Goal: Information Seeking & Learning: Find specific fact

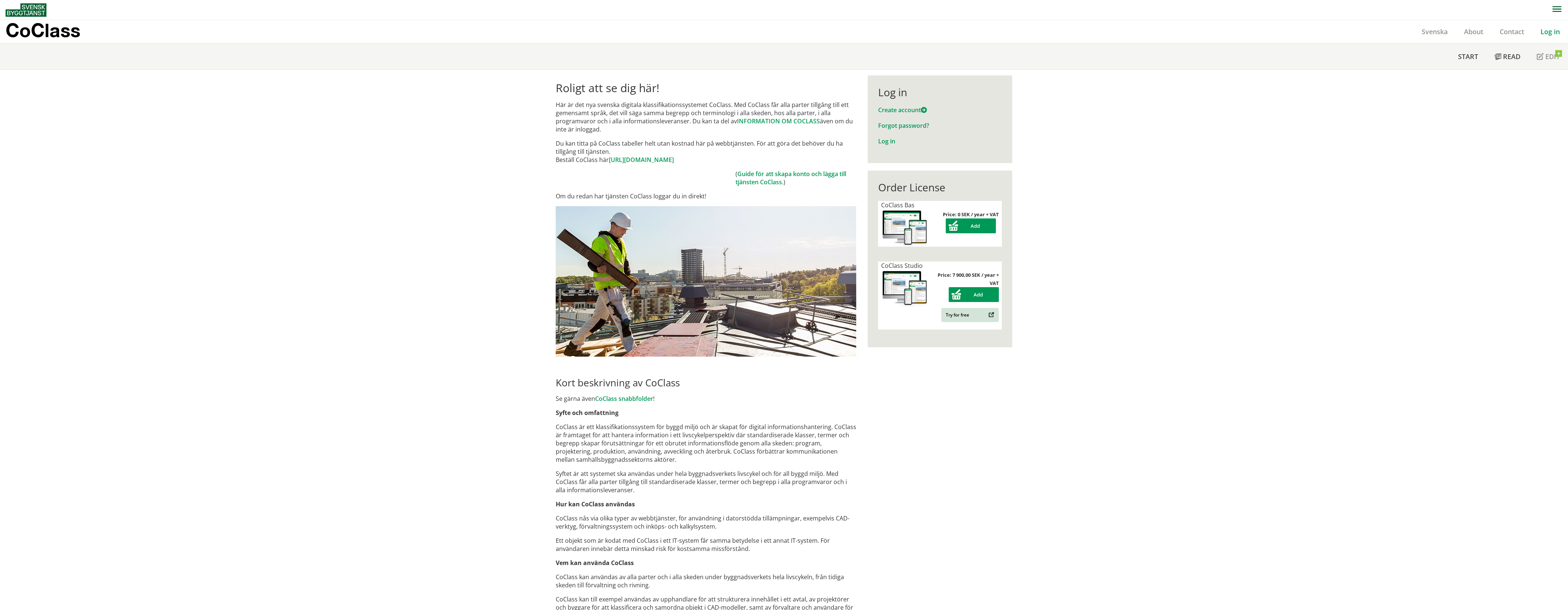
click at [1548, 33] on link "Log in" at bounding box center [1550, 32] width 36 height 9
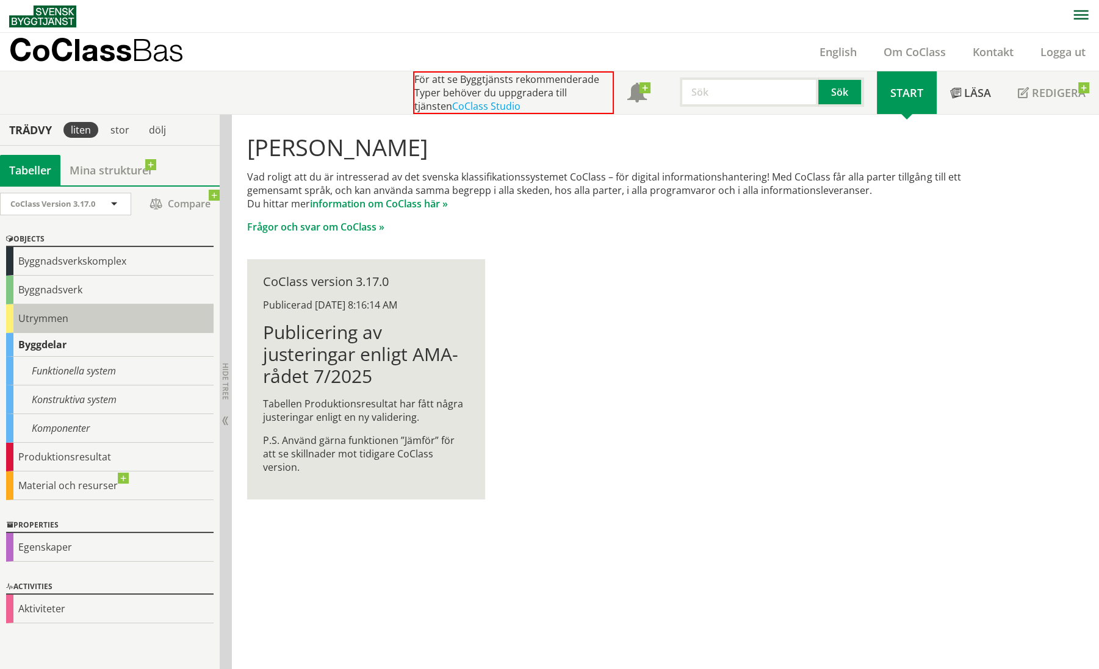
click at [46, 312] on div "Utrymmen" at bounding box center [109, 319] width 207 height 29
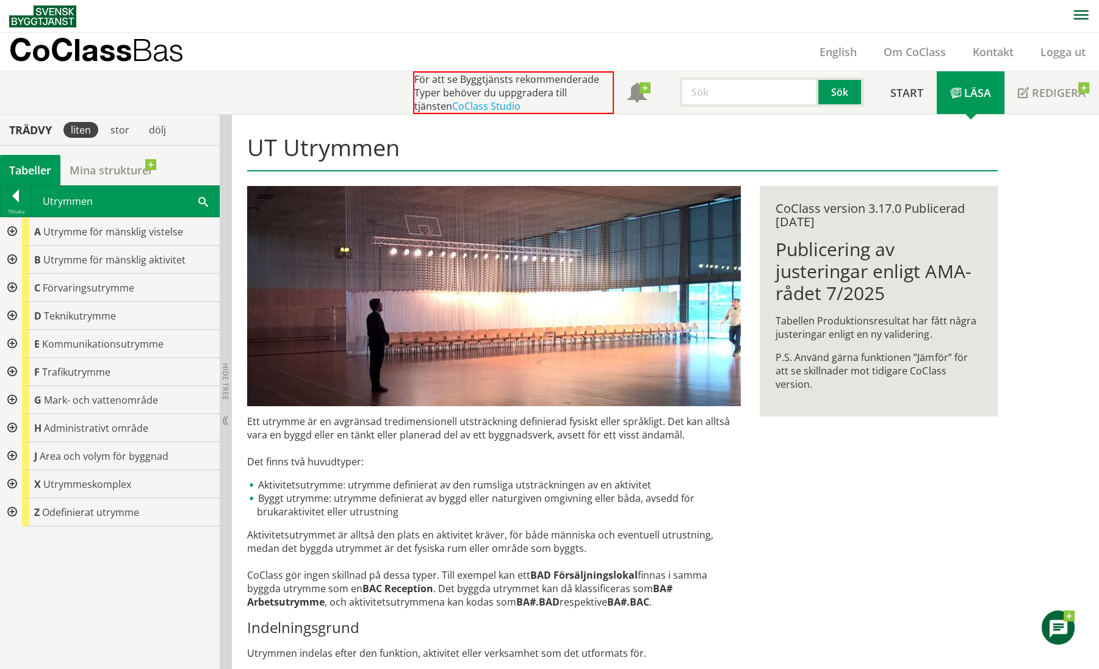
click at [716, 95] on input "text" at bounding box center [749, 92] width 139 height 29
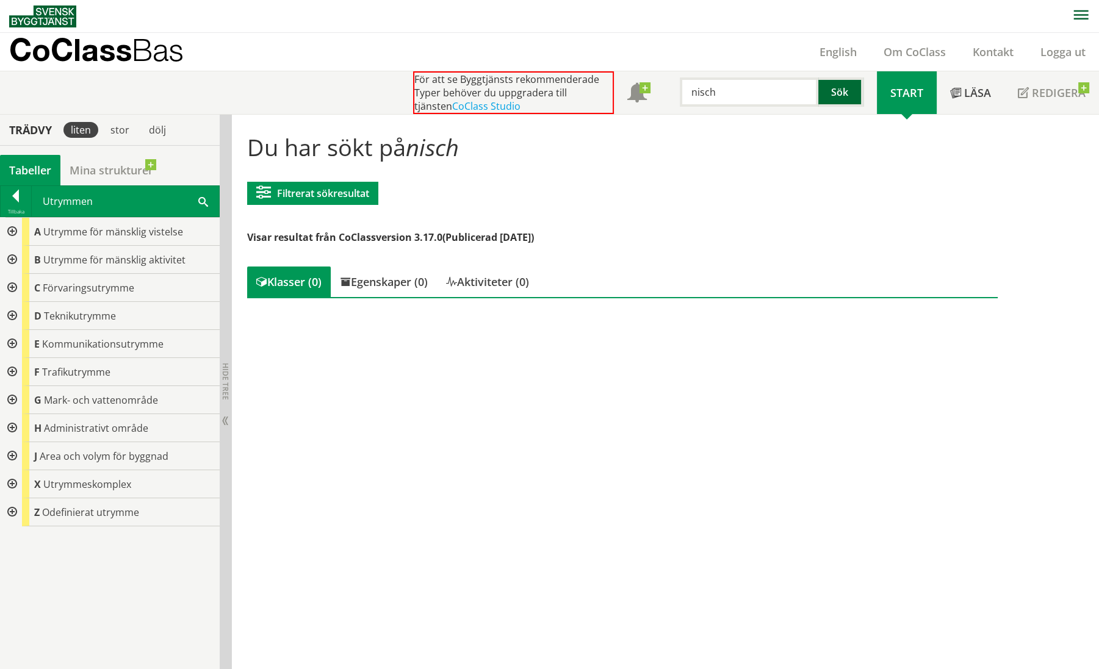
click at [842, 92] on button "Sök" at bounding box center [840, 92] width 45 height 29
drag, startPoint x: 693, startPoint y: 93, endPoint x: 696, endPoint y: 99, distance: 6.8
click at [693, 93] on input "nisch" at bounding box center [749, 92] width 139 height 29
click at [836, 95] on button "Sök" at bounding box center [840, 92] width 45 height 29
drag, startPoint x: 727, startPoint y: 88, endPoint x: 656, endPoint y: 91, distance: 70.8
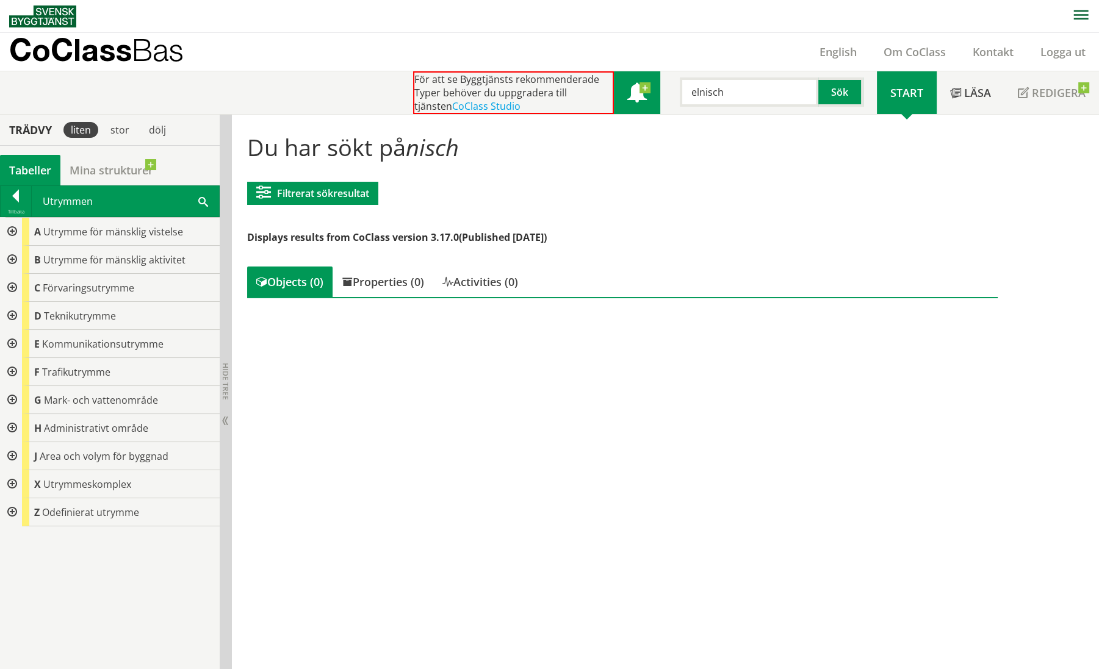
click at [656, 94] on div "För att se Byggtjänsts rekommenderade Typer behöver du uppgradera till tjänsten…" at bounding box center [645, 92] width 464 height 43
type input "krypgrund"
click at [12, 314] on div at bounding box center [11, 316] width 22 height 28
click at [11, 315] on div at bounding box center [11, 316] width 22 height 28
click at [10, 314] on div at bounding box center [11, 316] width 22 height 28
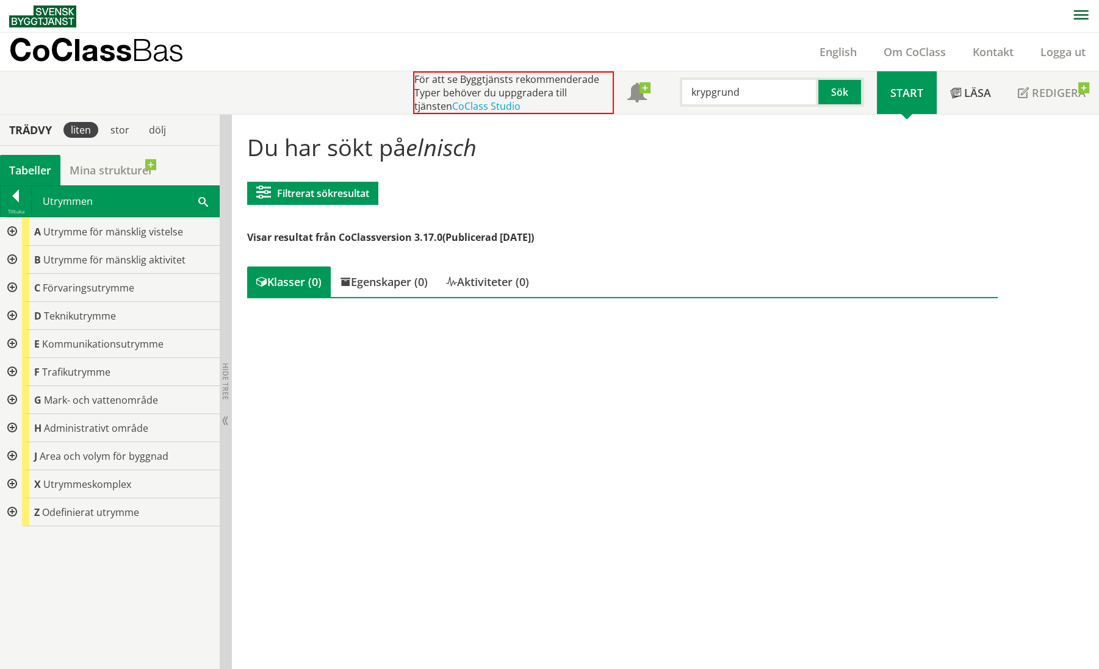
click at [10, 316] on div at bounding box center [11, 316] width 22 height 28
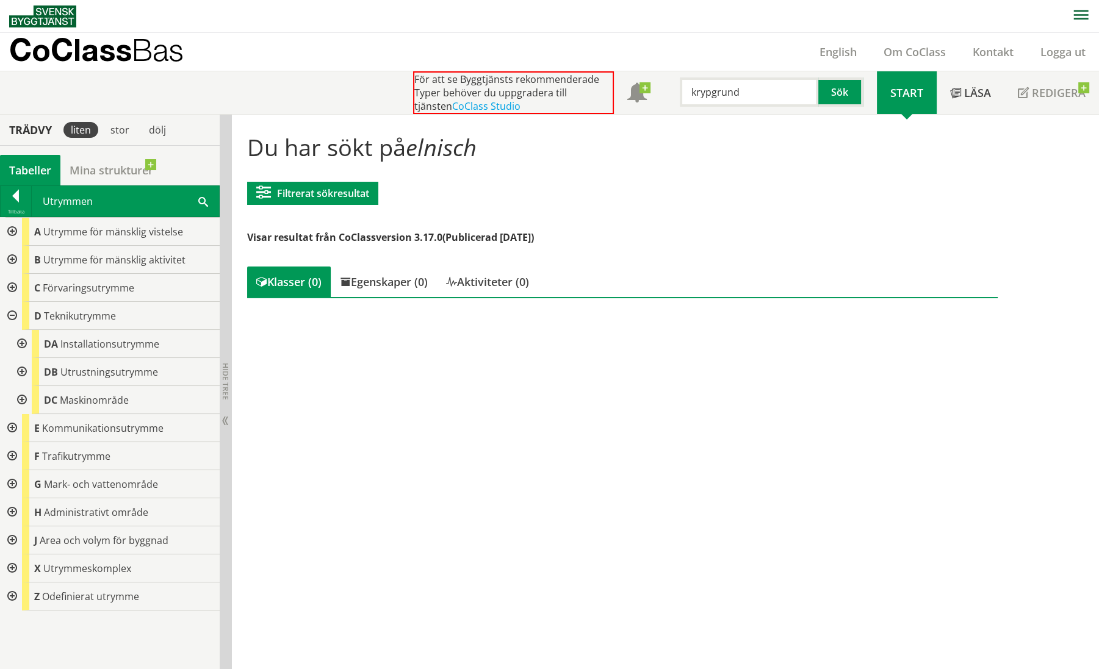
click at [21, 343] on div at bounding box center [21, 344] width 22 height 28
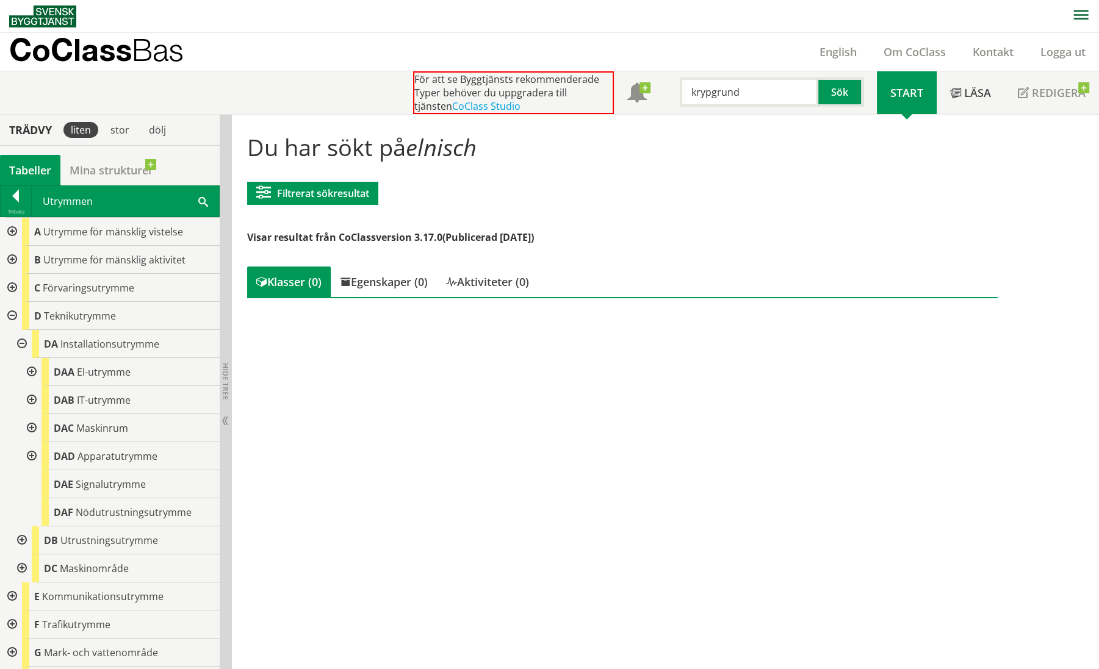
click at [31, 369] on div at bounding box center [31, 372] width 22 height 28
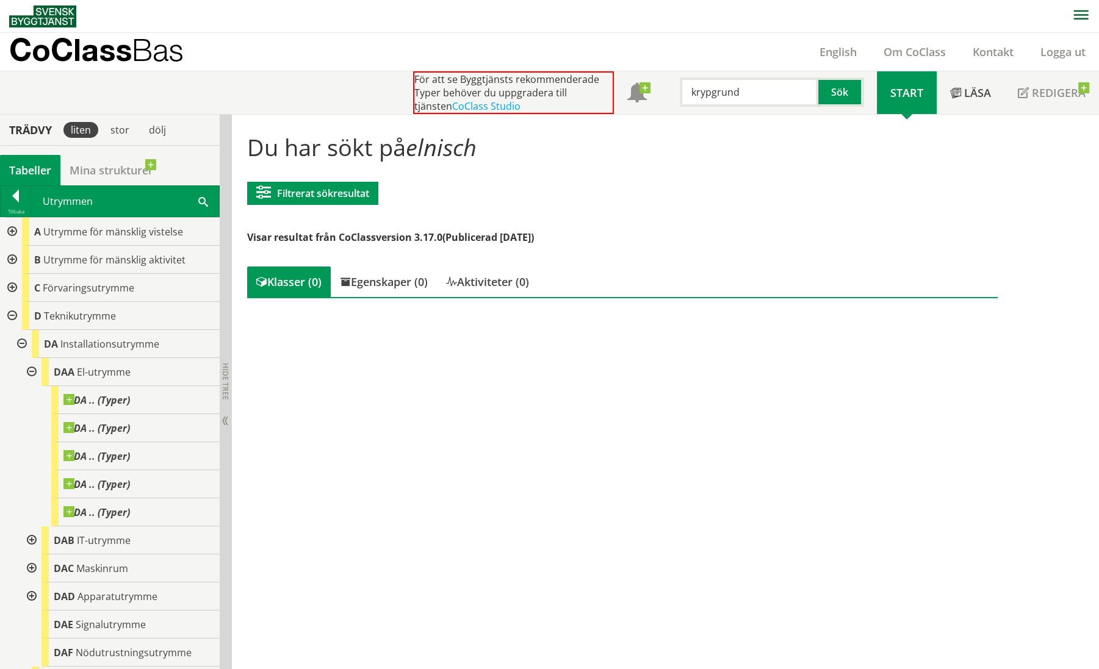
click at [31, 369] on div at bounding box center [31, 372] width 22 height 28
